Goal: Information Seeking & Learning: Check status

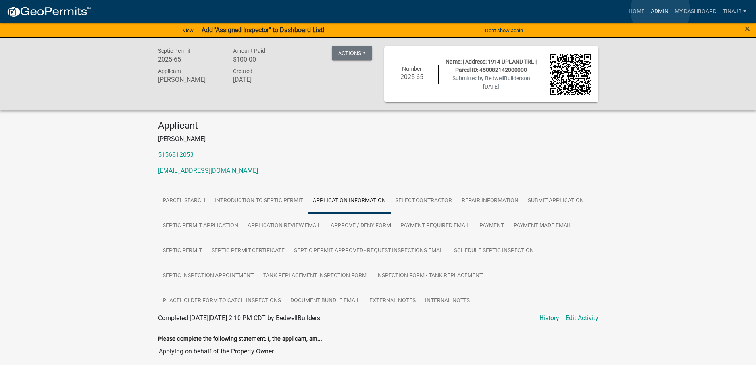
click at [660, 11] on link "Admin" at bounding box center [660, 11] width 24 height 15
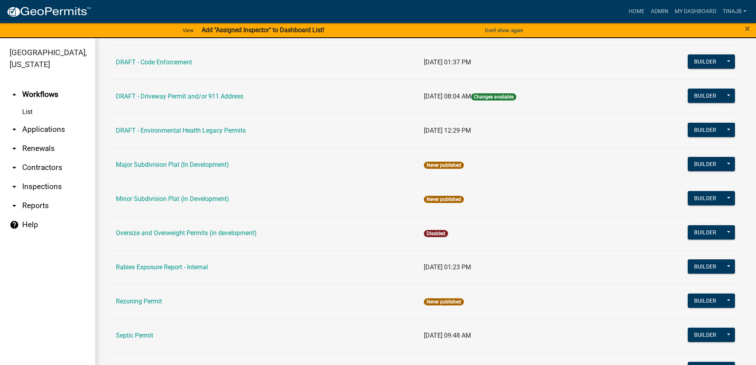
scroll to position [449, 0]
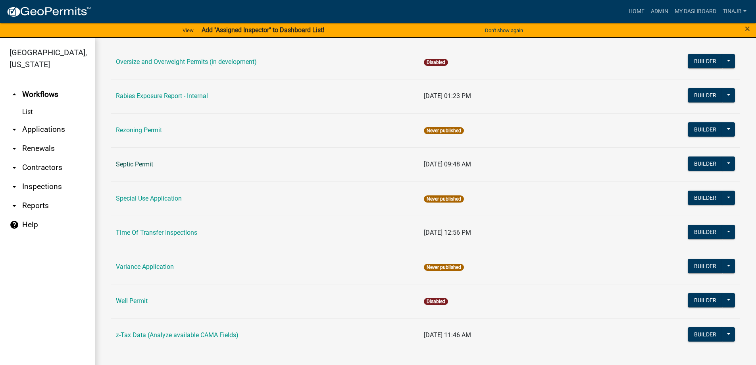
click at [134, 163] on link "Septic Permit" at bounding box center [134, 164] width 37 height 8
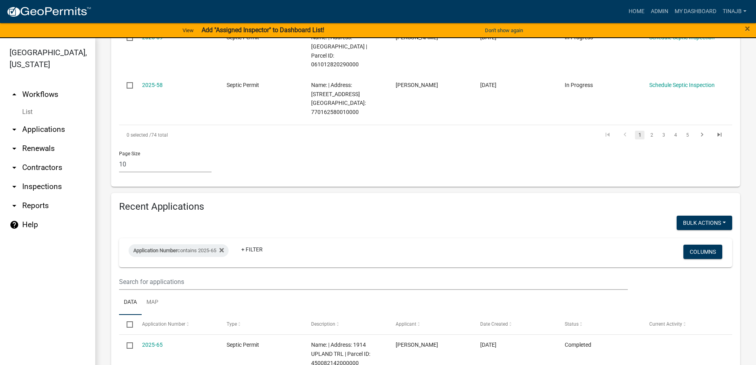
scroll to position [595, 0]
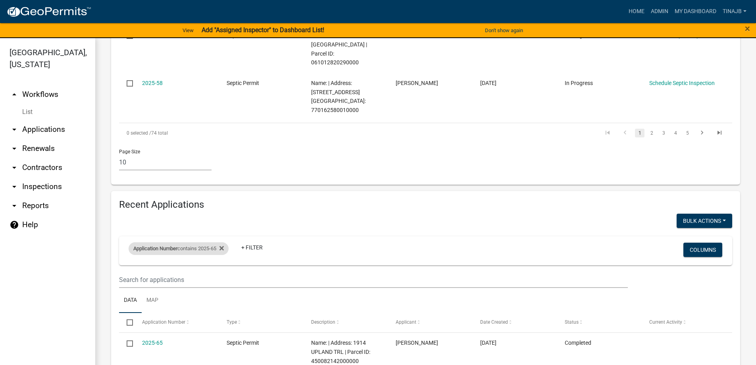
click at [219, 242] on div "Application Number contains 2025-65" at bounding box center [179, 248] width 100 height 13
click at [229, 242] on div "Application Number contains 2025-65" at bounding box center [179, 248] width 100 height 13
click at [224, 245] on icon at bounding box center [221, 248] width 4 height 6
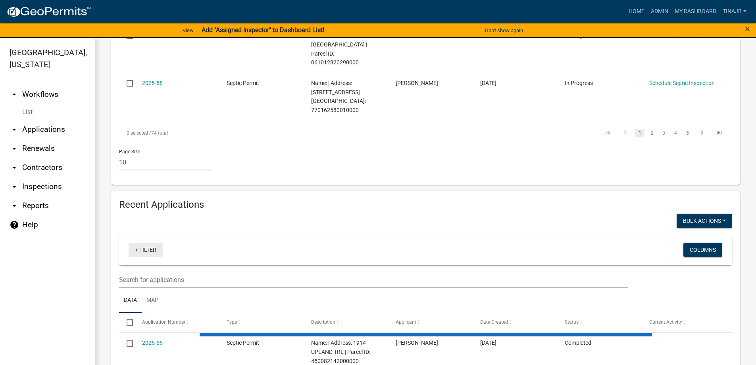
select select "3: 100"
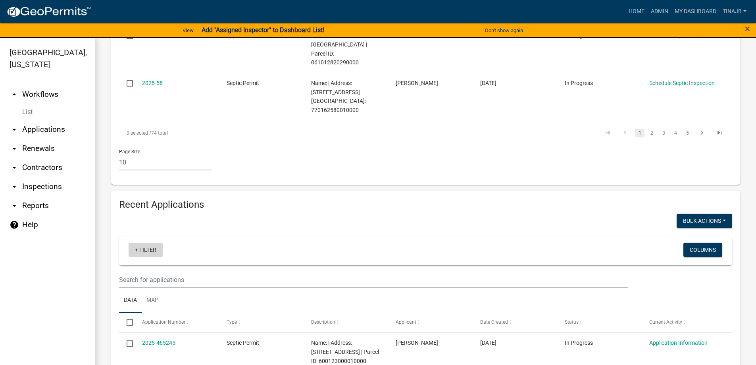
click at [152, 242] on link "+ Filter" at bounding box center [146, 249] width 34 height 14
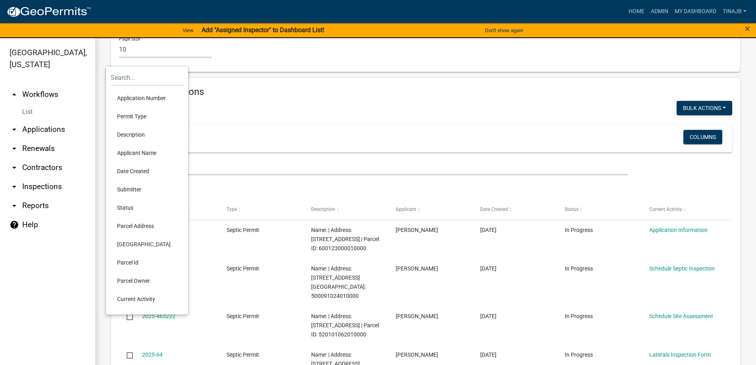
scroll to position [754, 0]
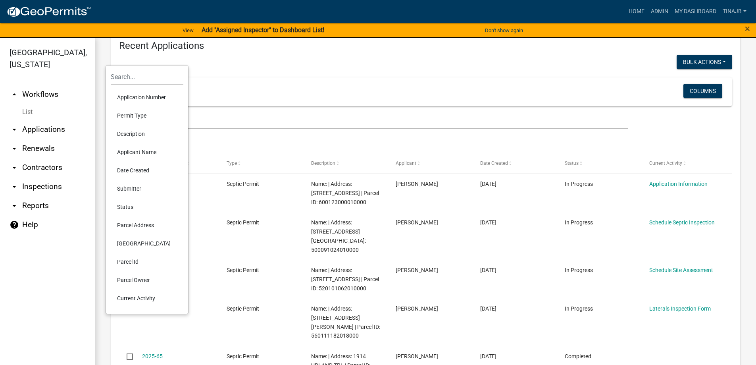
click at [143, 225] on li "Parcel Address" at bounding box center [147, 225] width 73 height 18
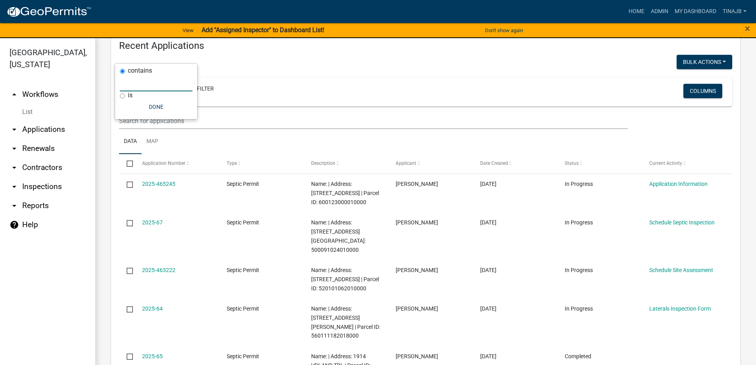
click at [141, 85] on input "text" at bounding box center [156, 83] width 73 height 16
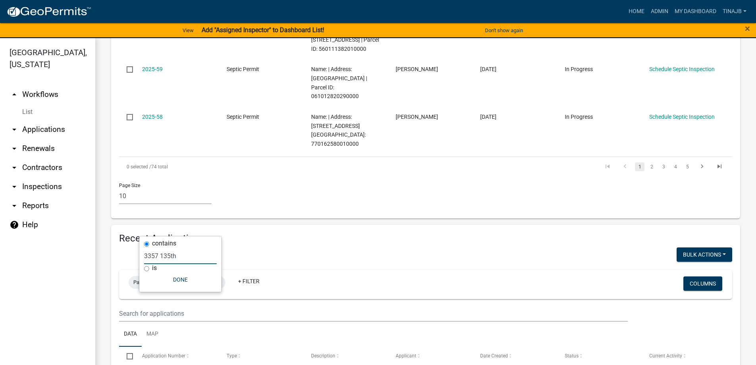
scroll to position [581, 0]
type input "3"
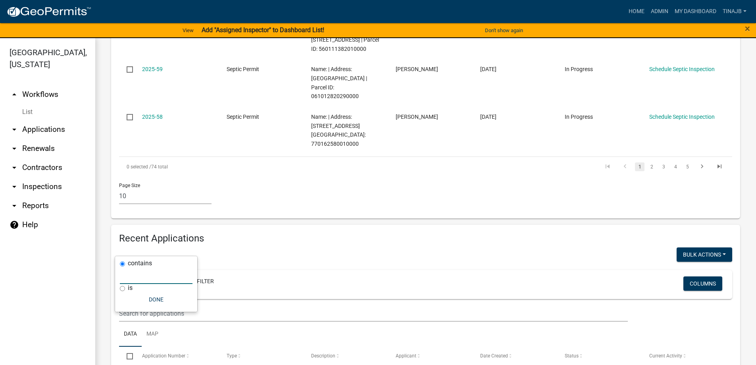
select select "3: 100"
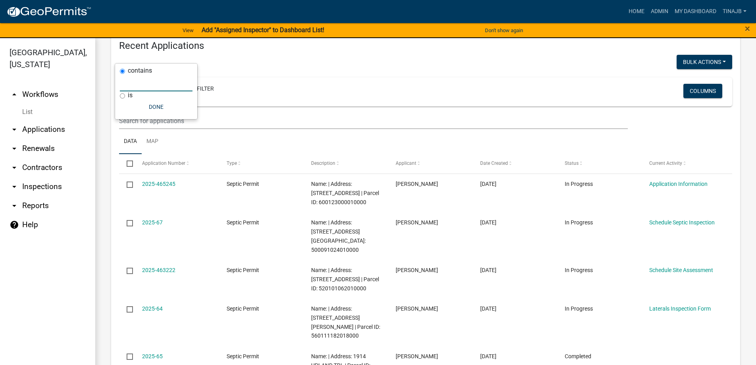
click at [46, 120] on link "arrow_drop_down Applications" at bounding box center [47, 129] width 95 height 19
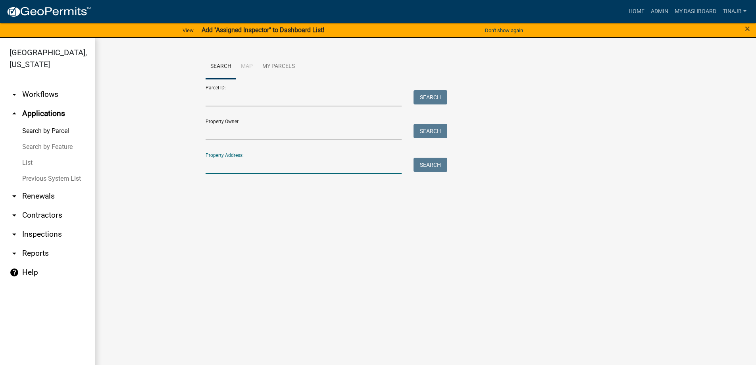
click at [236, 162] on input "Property Address:" at bounding box center [304, 166] width 196 height 16
type input "3357"
click at [434, 168] on button "Search" at bounding box center [431, 165] width 34 height 14
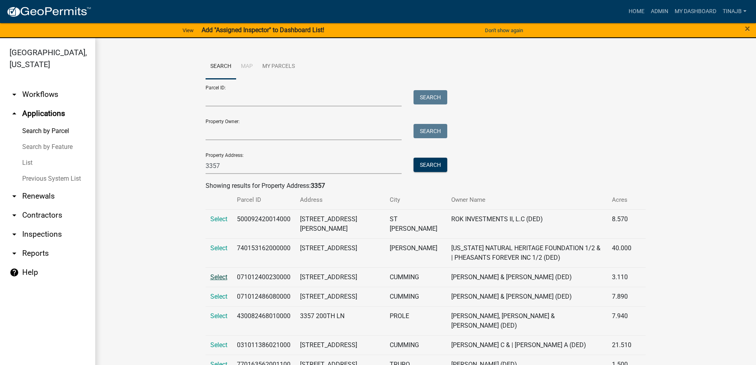
click at [214, 276] on span "Select" at bounding box center [218, 277] width 17 height 8
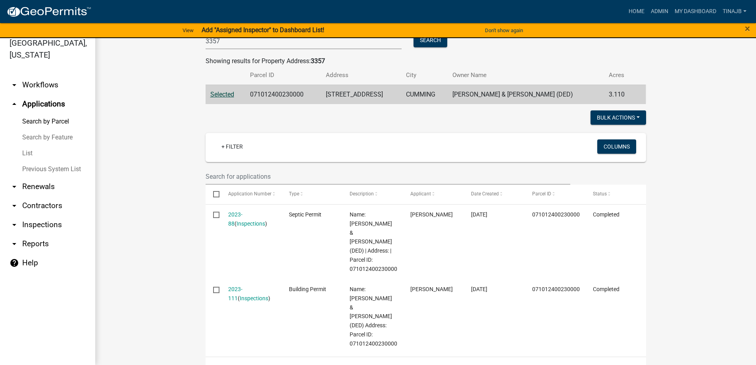
scroll to position [119, 0]
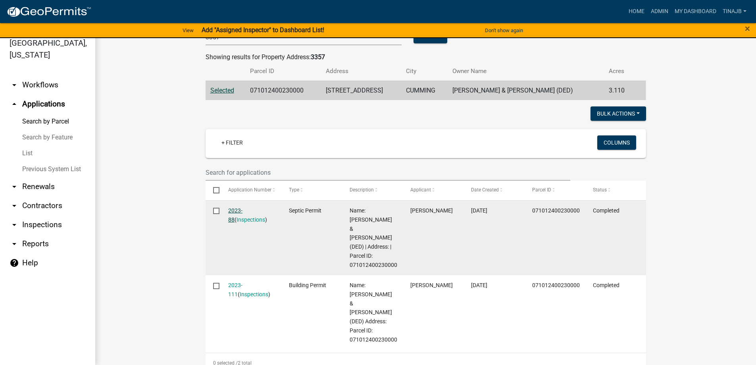
click at [239, 207] on link "2023-88" at bounding box center [235, 214] width 14 height 15
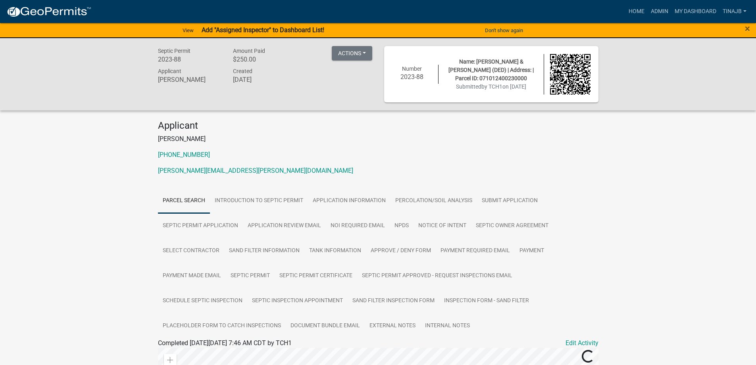
scroll to position [79, 0]
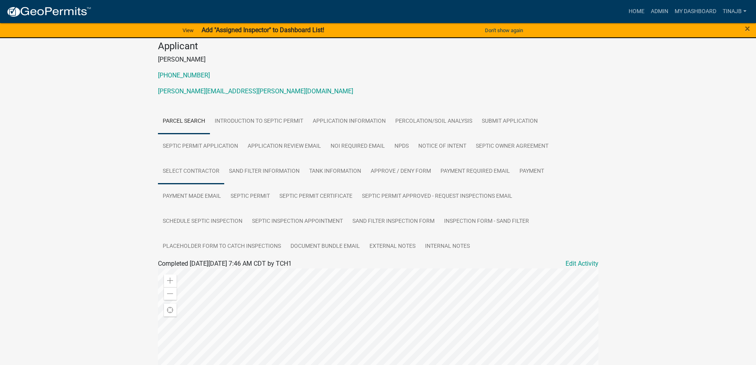
click at [194, 171] on link "Select contractor" at bounding box center [191, 171] width 66 height 25
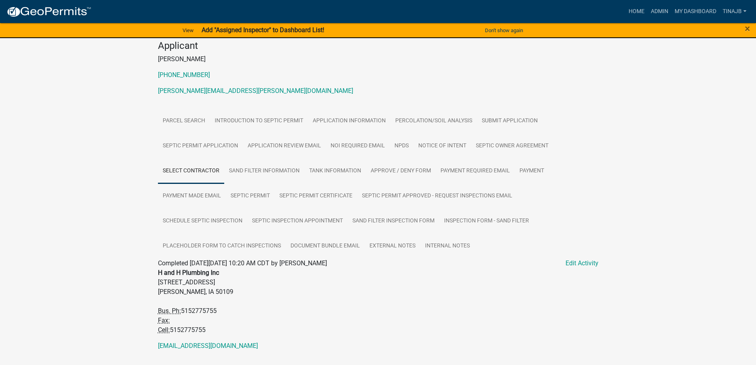
scroll to position [65, 0]
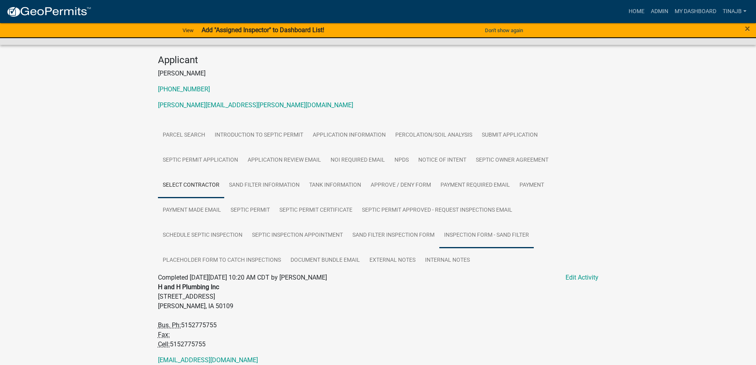
click at [497, 233] on link "Inspection Form - Sand Filter" at bounding box center [486, 235] width 94 height 25
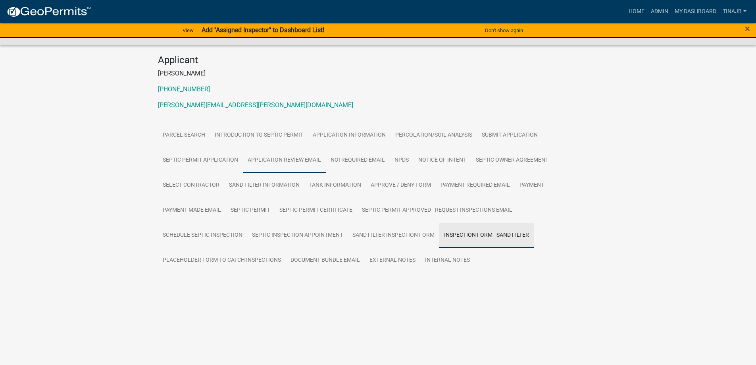
scroll to position [26, 0]
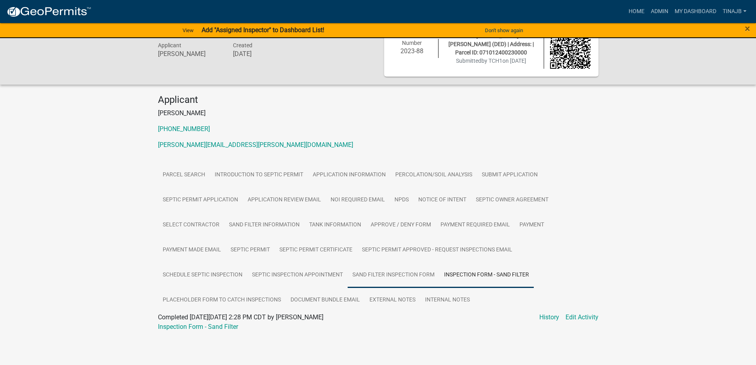
click at [374, 273] on link "Sand Filter Inspection Form" at bounding box center [394, 274] width 92 height 25
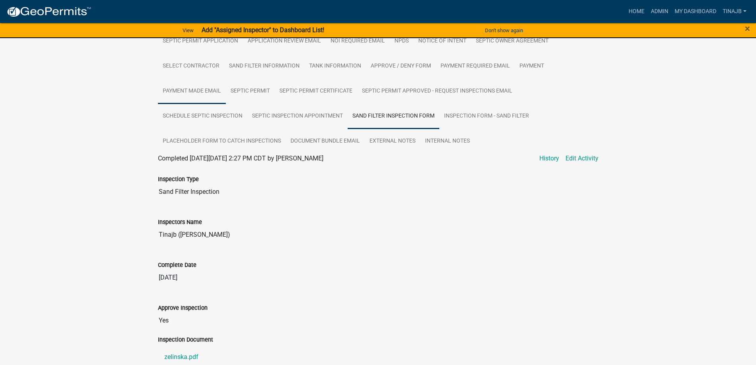
scroll to position [343, 0]
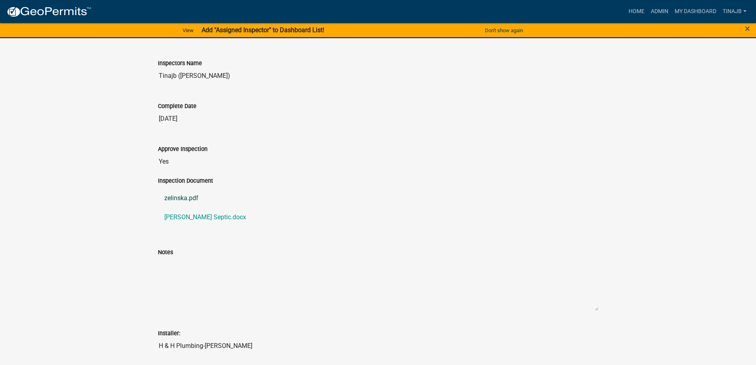
click at [185, 200] on link "zelinska.pdf" at bounding box center [378, 198] width 441 height 19
click at [207, 213] on link "[PERSON_NAME] Septic.docx" at bounding box center [378, 217] width 441 height 19
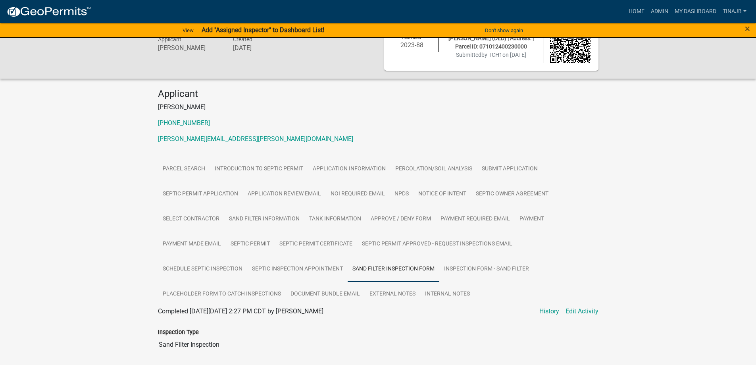
scroll to position [0, 0]
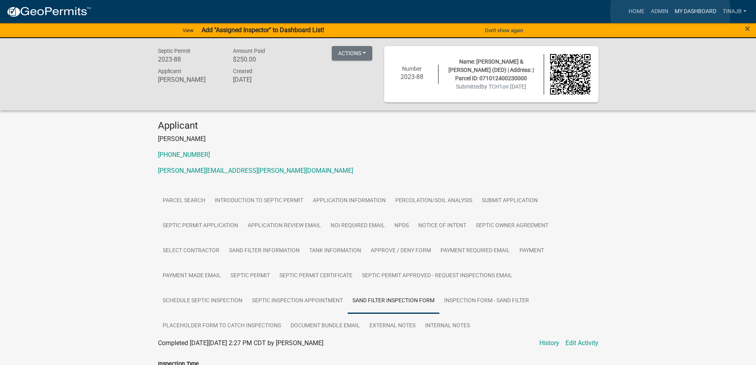
click at [672, 11] on link "My Dashboard" at bounding box center [696, 11] width 48 height 15
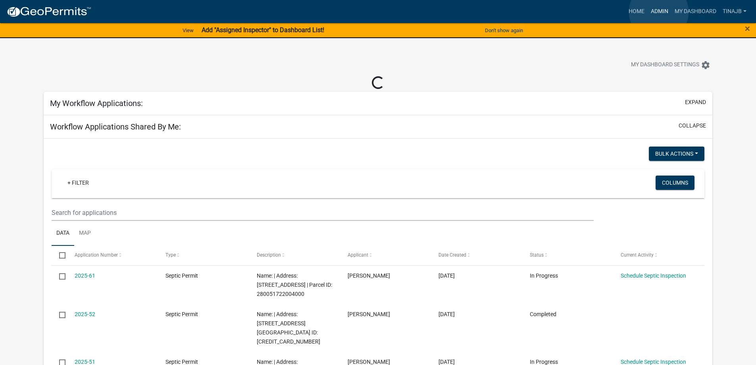
click at [659, 12] on link "Admin" at bounding box center [660, 11] width 24 height 15
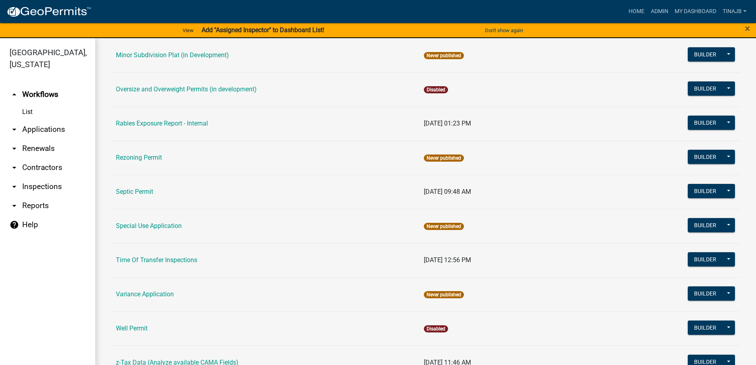
scroll to position [449, 0]
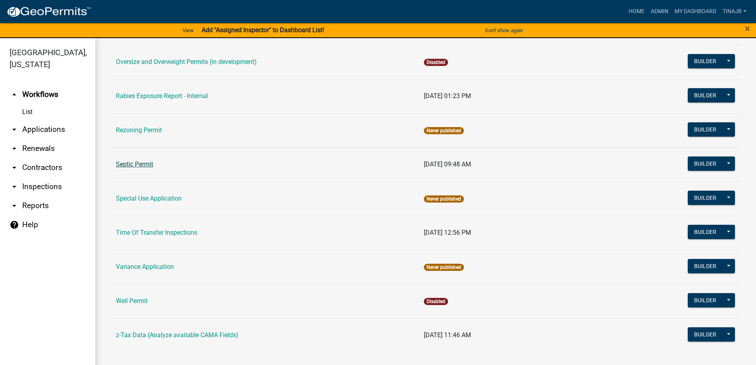
click at [137, 162] on link "Septic Permit" at bounding box center [134, 164] width 37 height 8
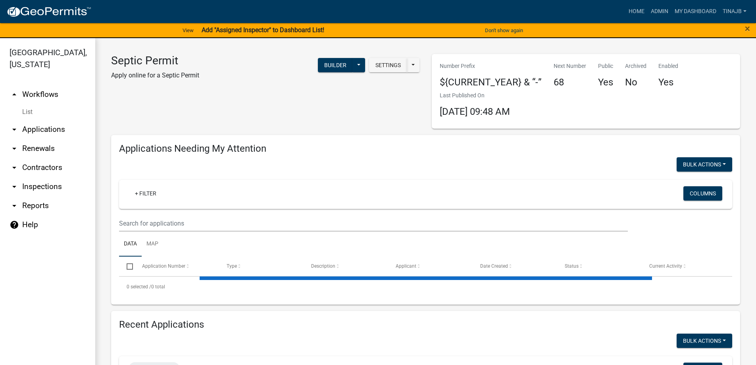
select select "3: 100"
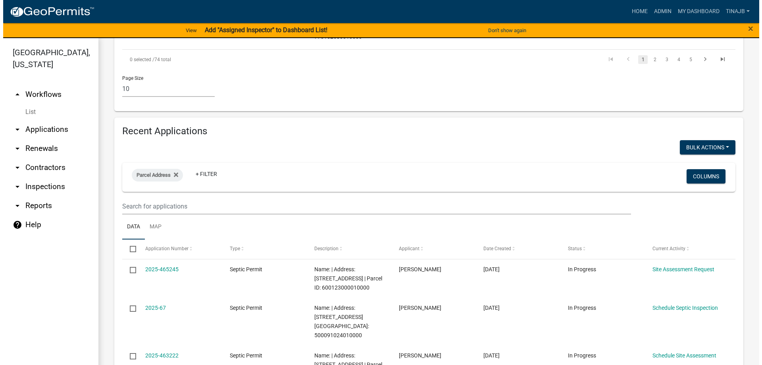
scroll to position [675, 0]
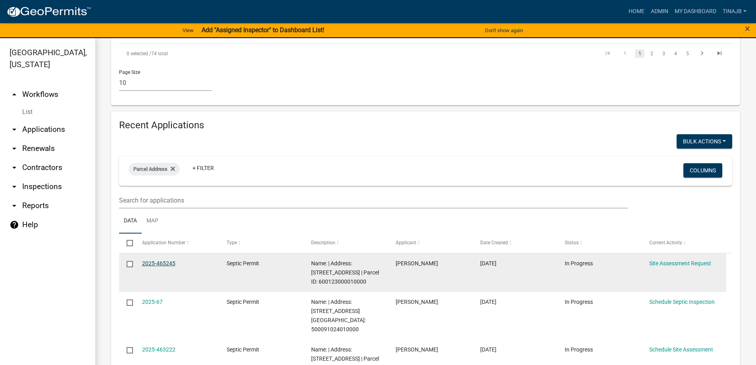
click at [148, 260] on link "2025-465245" at bounding box center [158, 263] width 33 height 6
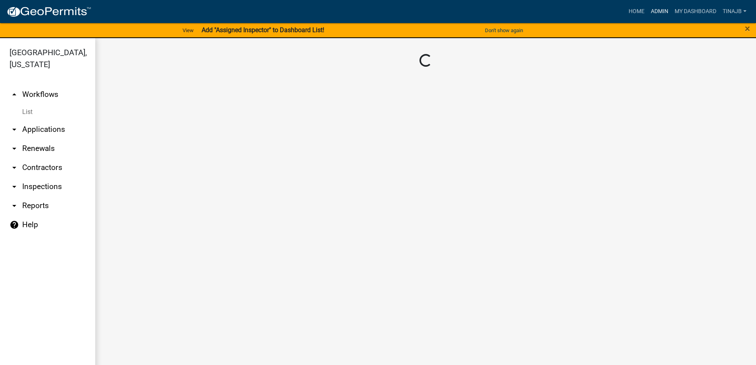
click at [654, 13] on link "Admin" at bounding box center [660, 11] width 24 height 15
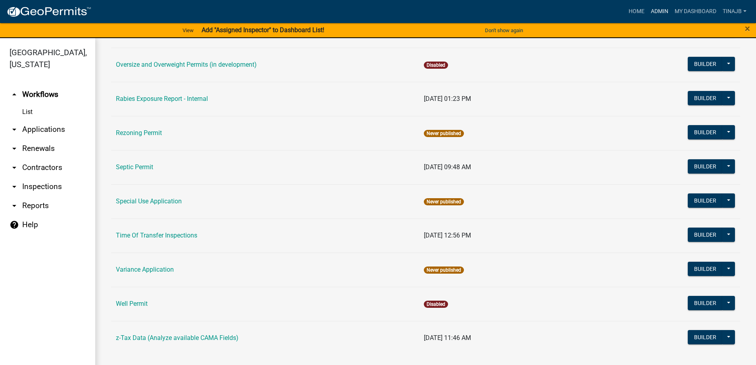
scroll to position [449, 0]
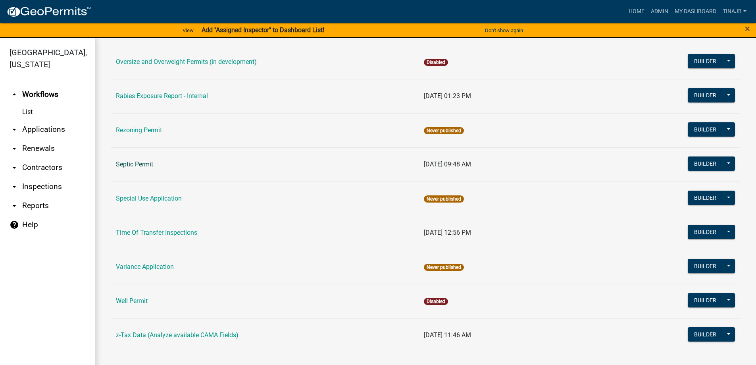
click at [137, 164] on link "Septic Permit" at bounding box center [134, 164] width 37 height 8
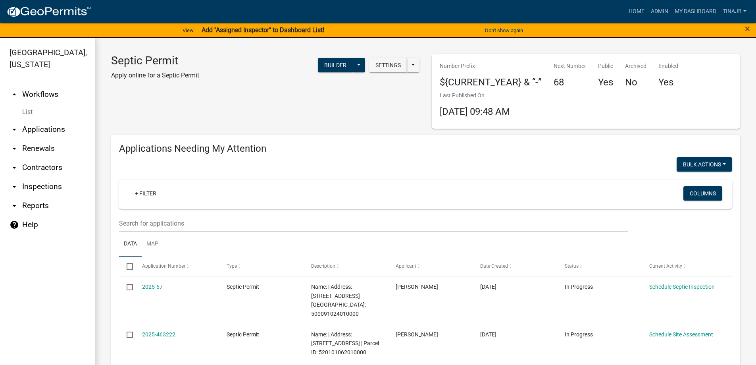
select select "3: 100"
click at [44, 120] on link "arrow_drop_down Applications" at bounding box center [47, 129] width 95 height 19
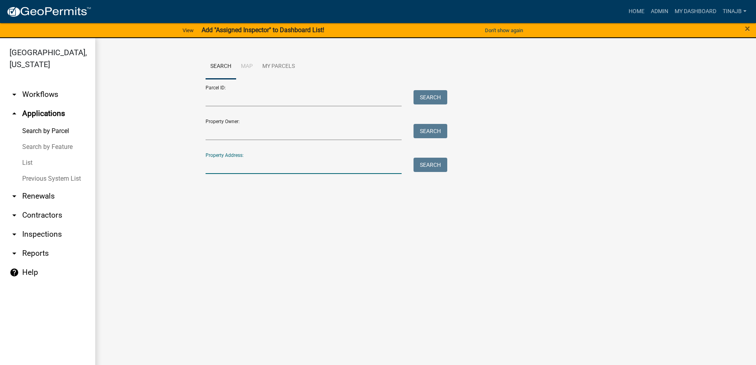
click at [242, 162] on input "Property Address:" at bounding box center [304, 166] width 196 height 16
type input "3215"
click at [429, 165] on button "Search" at bounding box center [431, 165] width 34 height 14
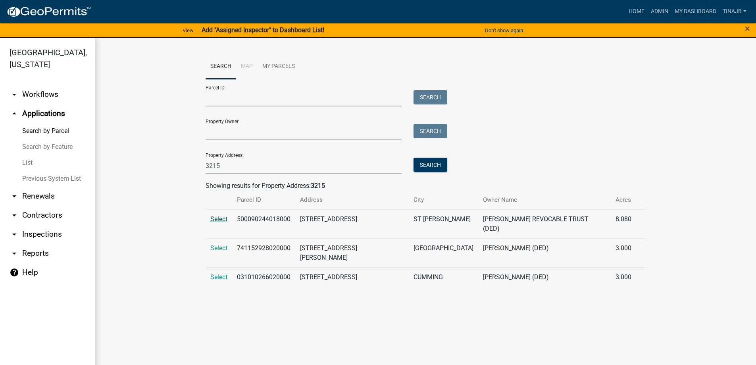
click at [220, 219] on span "Select" at bounding box center [218, 219] width 17 height 8
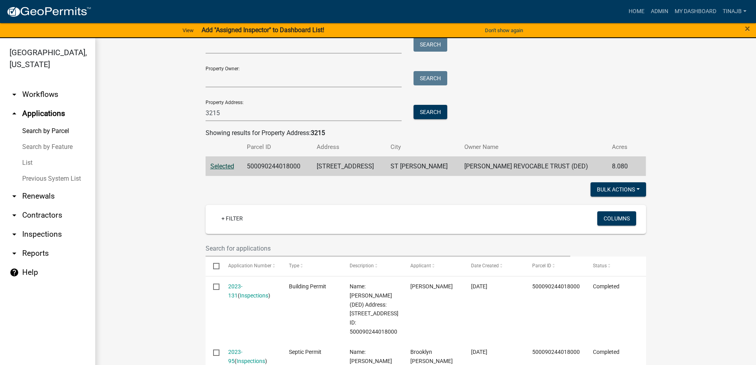
scroll to position [119, 0]
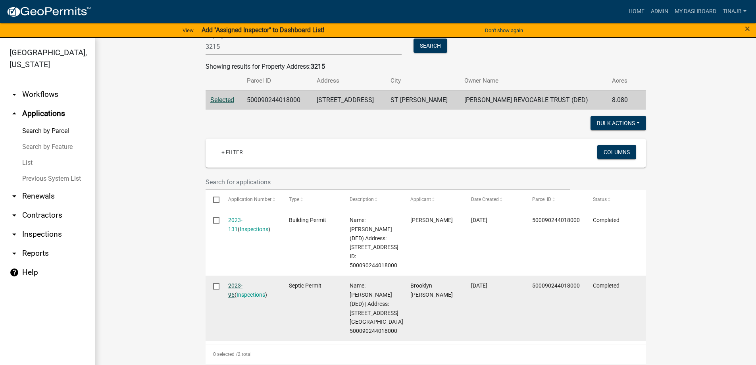
click at [237, 293] on link "2023-95" at bounding box center [235, 289] width 14 height 15
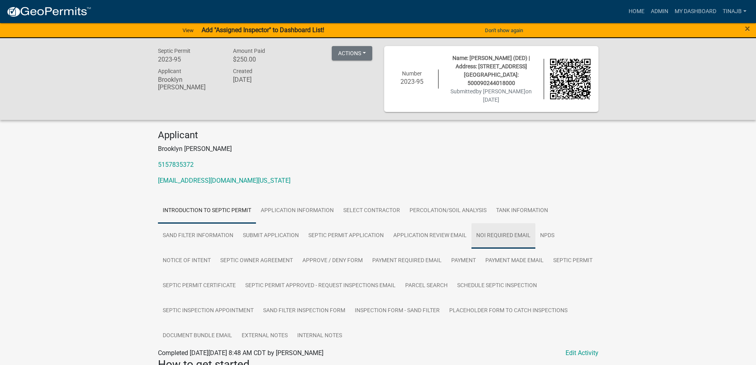
click at [485, 223] on link "NOI Required Email" at bounding box center [504, 235] width 64 height 25
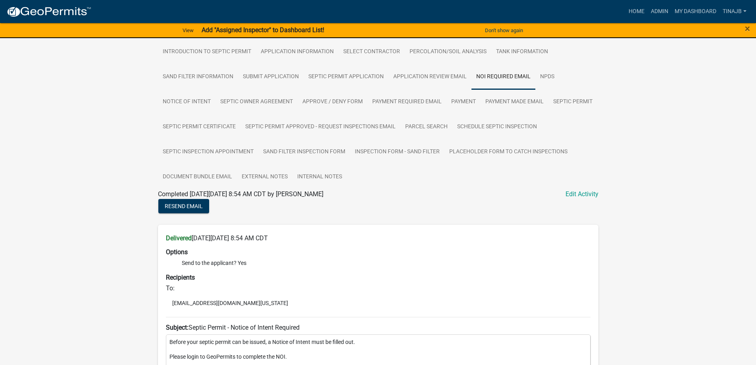
scroll to position [119, 0]
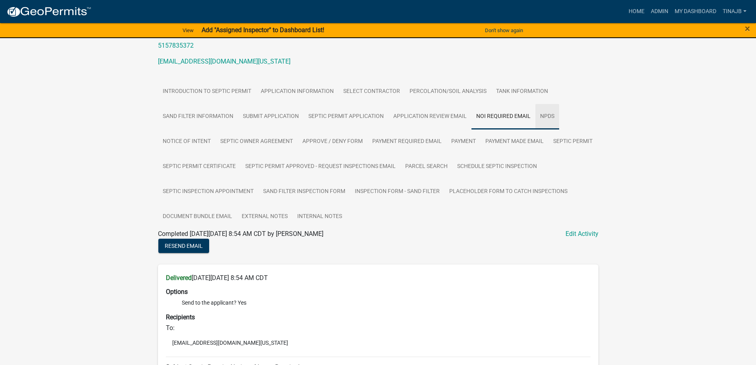
click at [542, 104] on link "NPDS" at bounding box center [547, 116] width 24 height 25
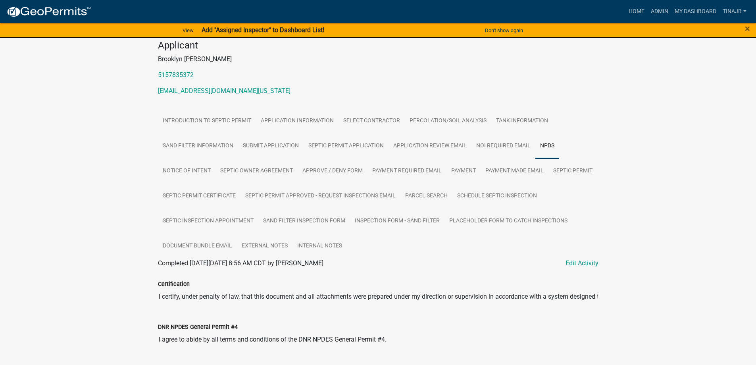
scroll to position [85, 0]
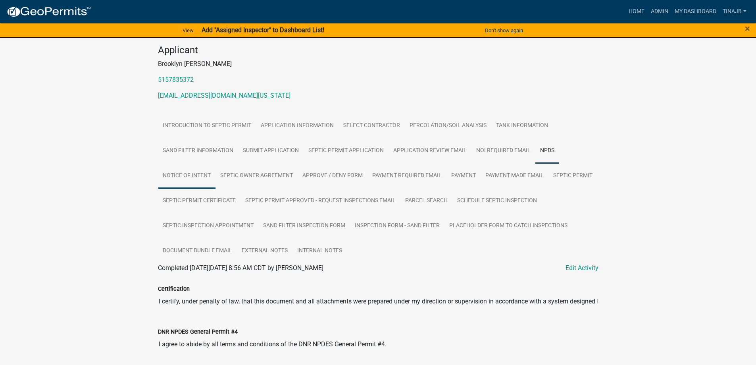
click at [192, 167] on link "Notice of Intent" at bounding box center [187, 175] width 58 height 25
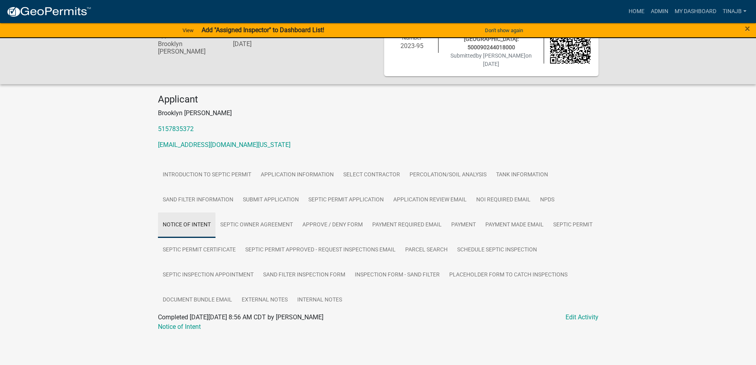
scroll to position [26, 0]
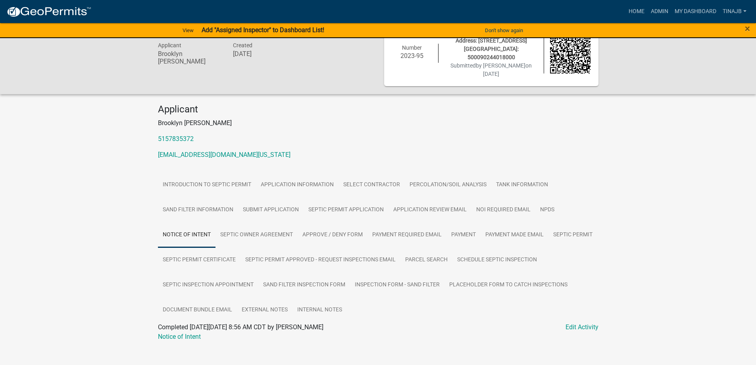
click at [185, 225] on link "Notice of Intent" at bounding box center [187, 234] width 58 height 25
click at [186, 333] on link "Notice of Intent" at bounding box center [179, 337] width 43 height 8
